Goal: Task Accomplishment & Management: Manage account settings

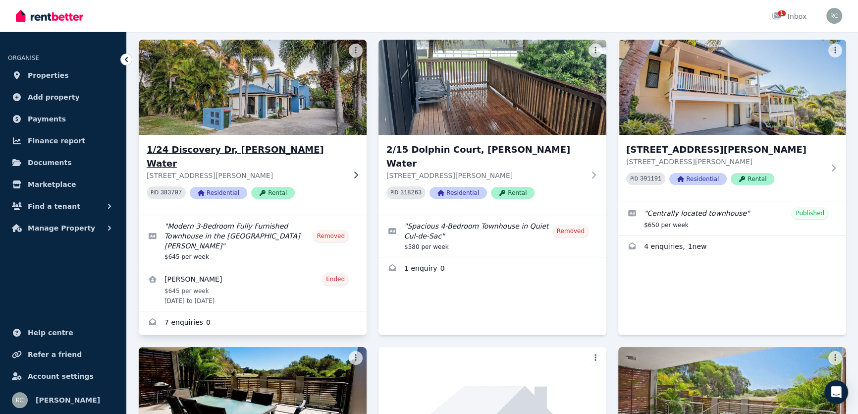
scroll to position [90, 0]
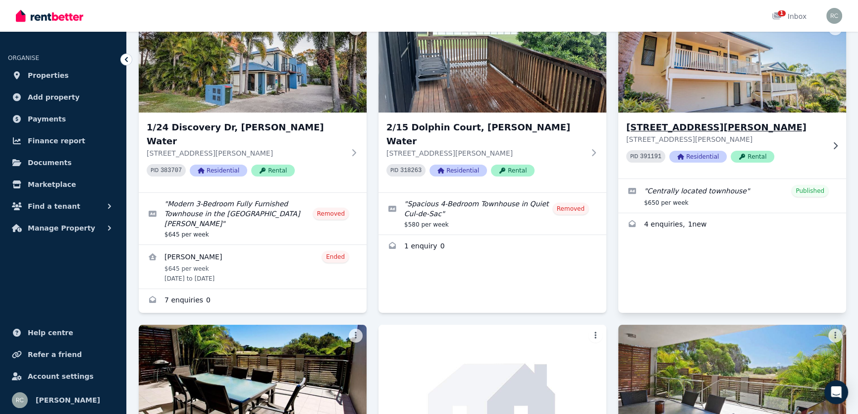
click at [758, 92] on img at bounding box center [732, 65] width 239 height 100
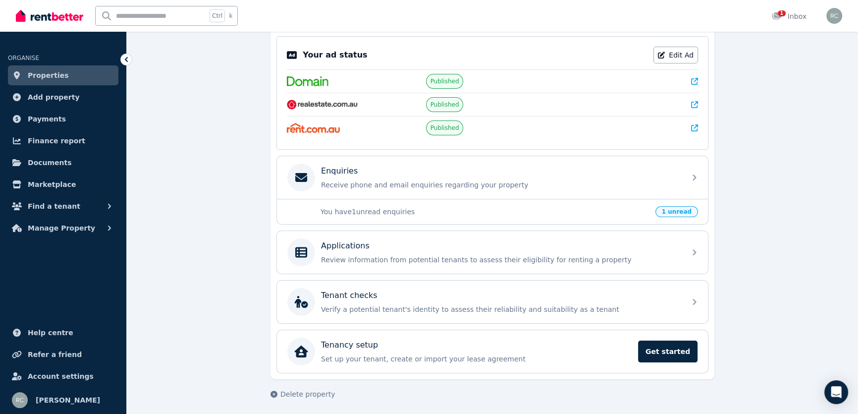
scroll to position [200, 0]
click at [567, 210] on p "You have 1 unread enquiries" at bounding box center [484, 211] width 329 height 10
click at [668, 208] on span "1 unread" at bounding box center [676, 211] width 43 height 11
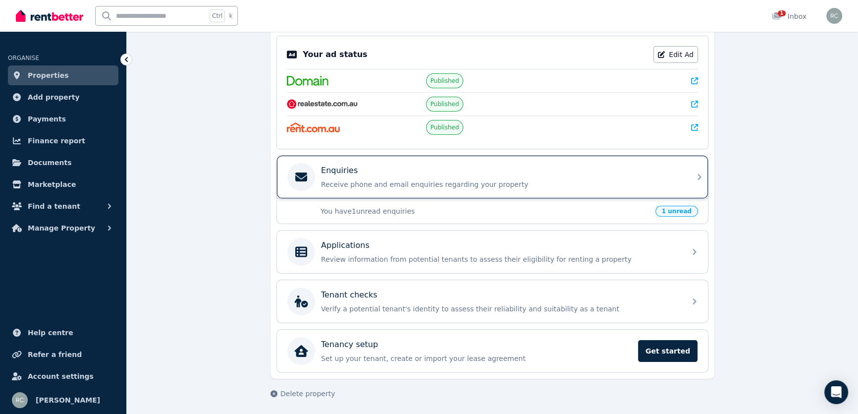
click at [504, 176] on div "Enquiries Receive phone and email enquiries regarding your property" at bounding box center [500, 176] width 359 height 25
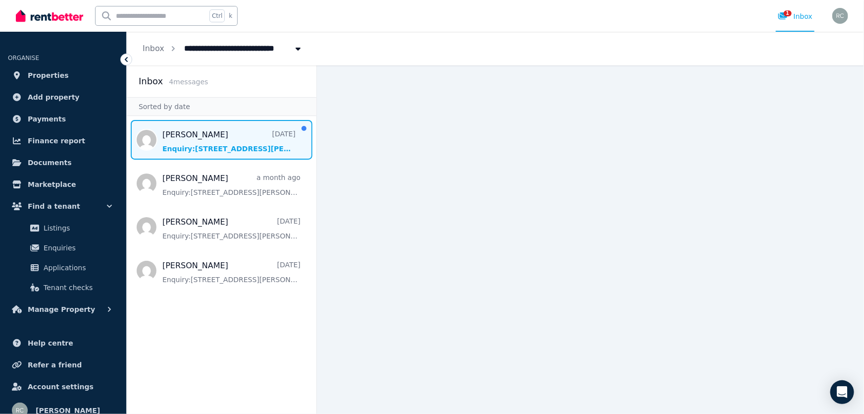
click at [187, 143] on span "Message list" at bounding box center [222, 140] width 190 height 40
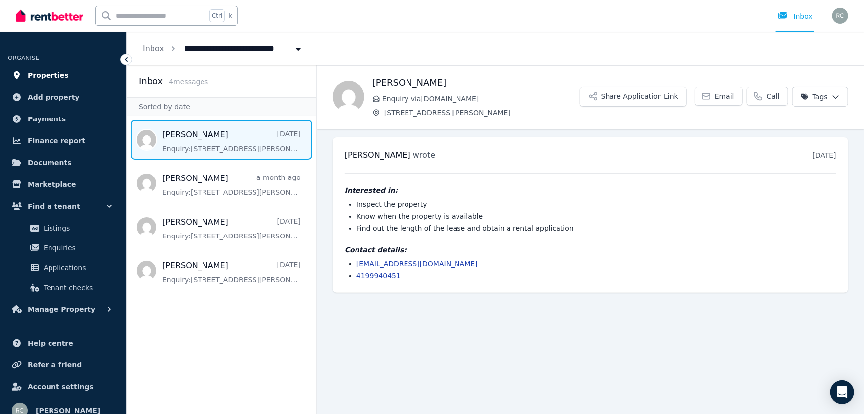
click at [51, 76] on span "Properties" at bounding box center [48, 75] width 41 height 12
